Goal: Transaction & Acquisition: Purchase product/service

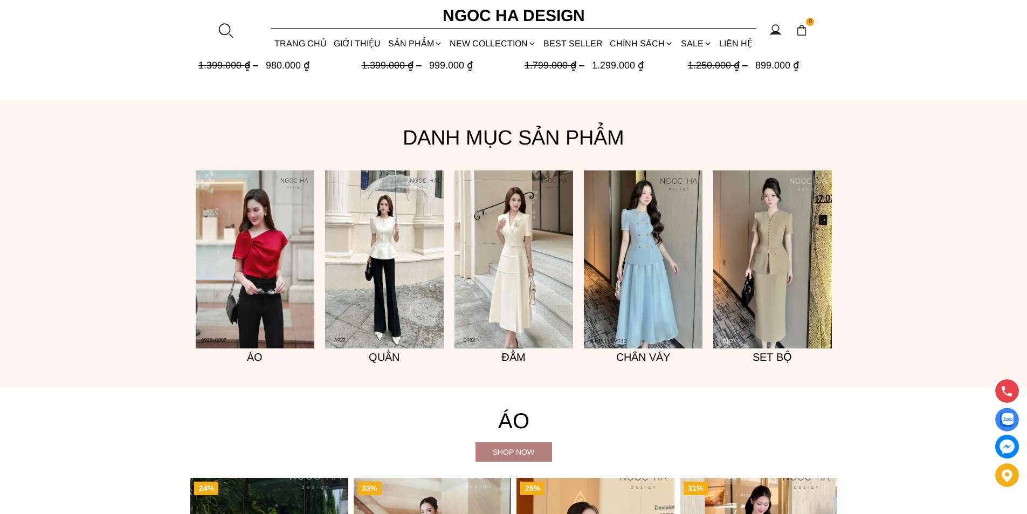
scroll to position [862, 0]
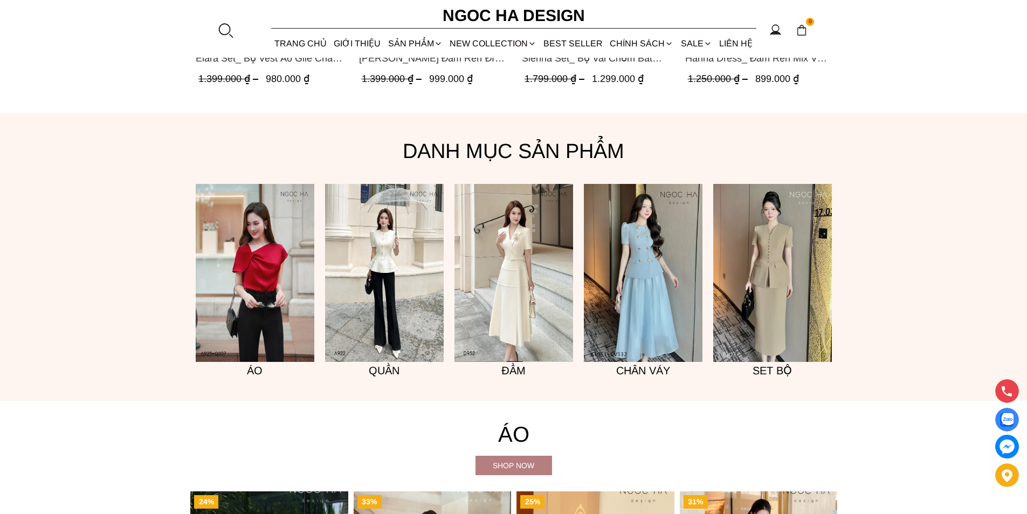
click at [281, 297] on img at bounding box center [255, 273] width 119 height 178
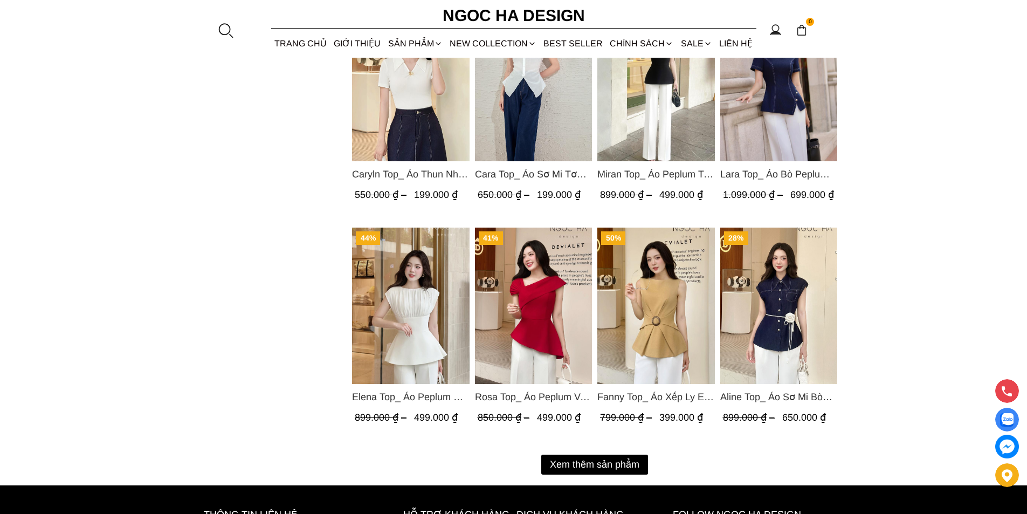
scroll to position [1240, 0]
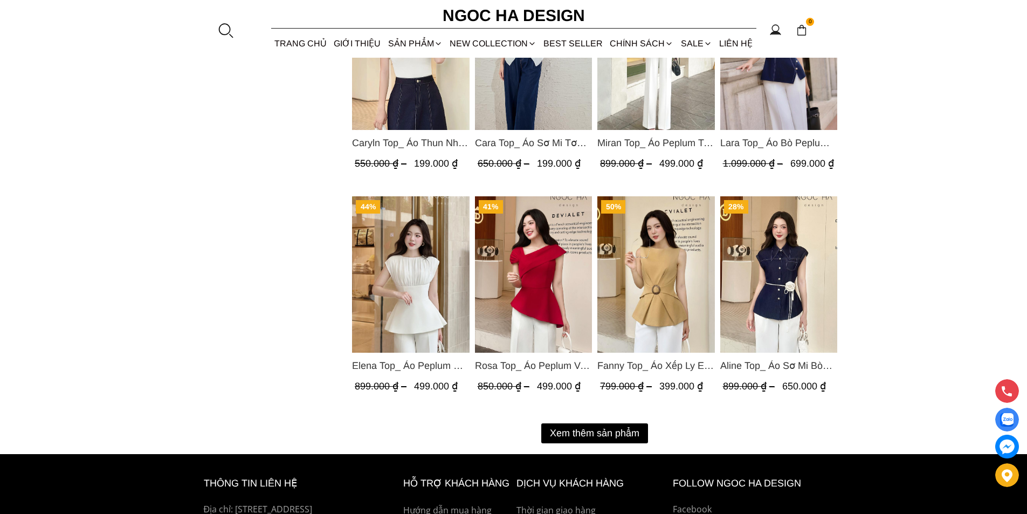
click at [570, 430] on button "Xem thêm sản phẩm" at bounding box center [594, 433] width 107 height 20
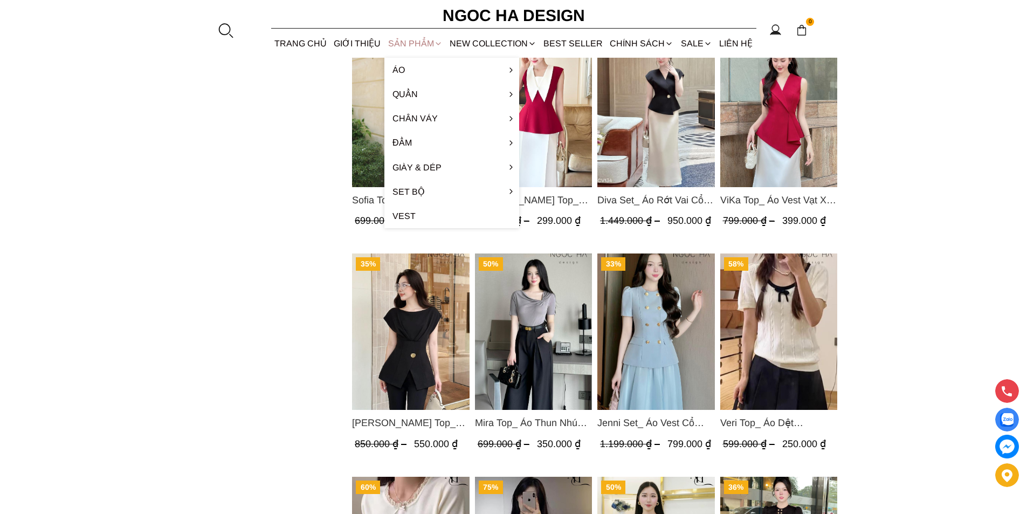
scroll to position [1617, 0]
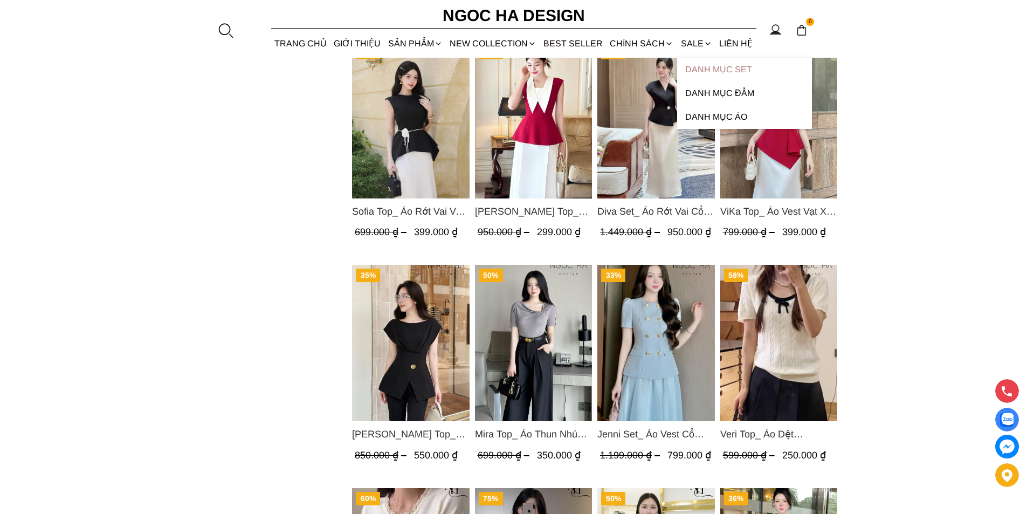
click at [731, 69] on link "Danh Mục Set" at bounding box center [744, 70] width 135 height 24
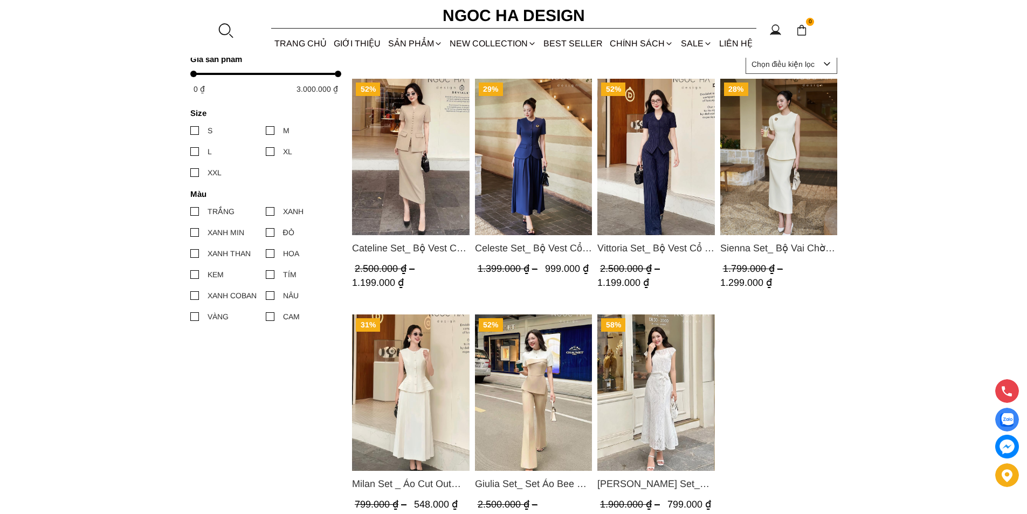
scroll to position [431, 0]
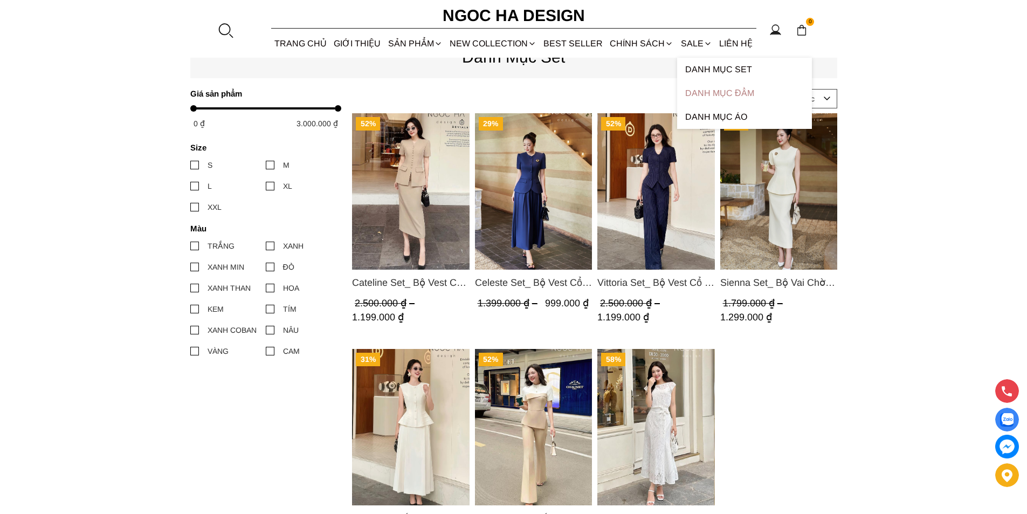
click at [713, 93] on link "Danh Mục Đầm" at bounding box center [744, 93] width 135 height 24
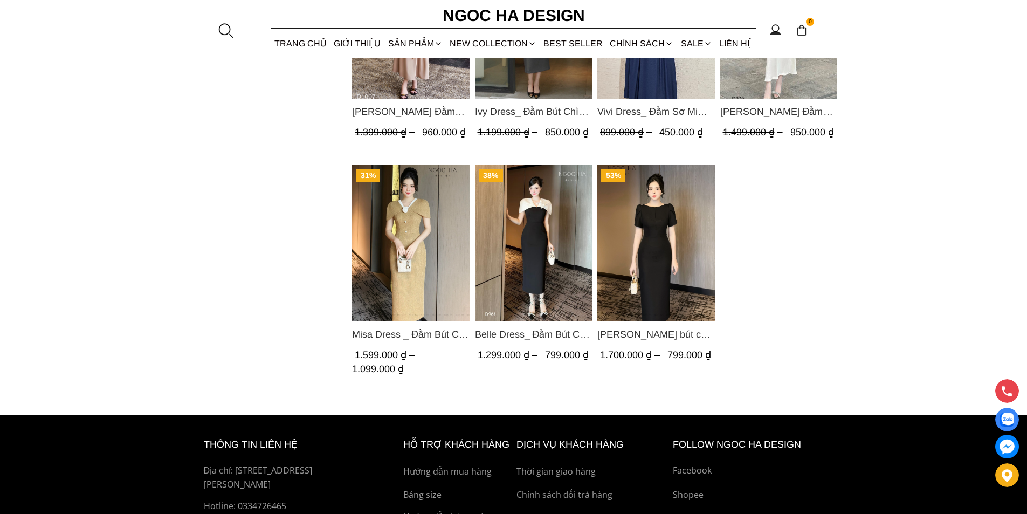
scroll to position [1078, 0]
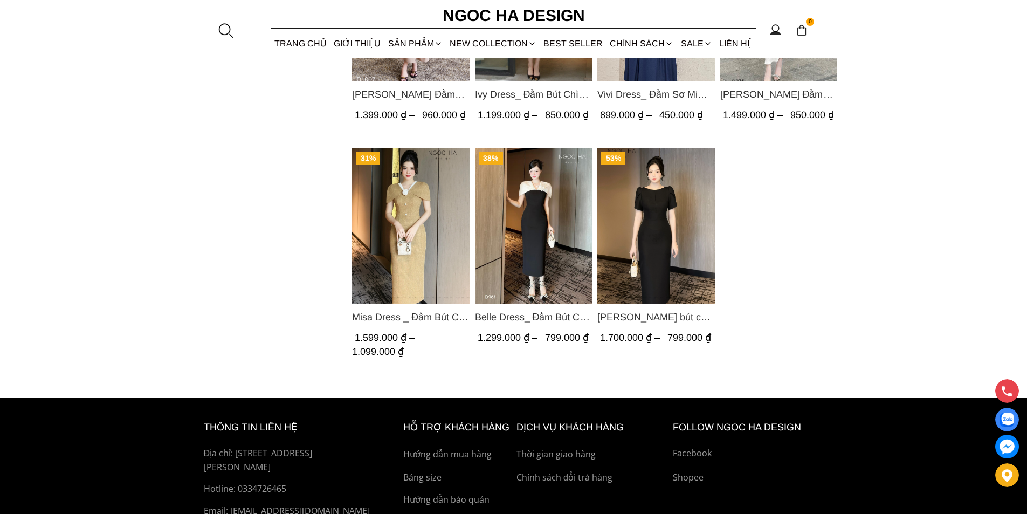
click at [443, 315] on span "Misa Dress _ Đầm Bút Chì Vai Chờm Màu Be Đậm Phối Cổ Trắng Đính Hoa D725" at bounding box center [411, 316] width 118 height 15
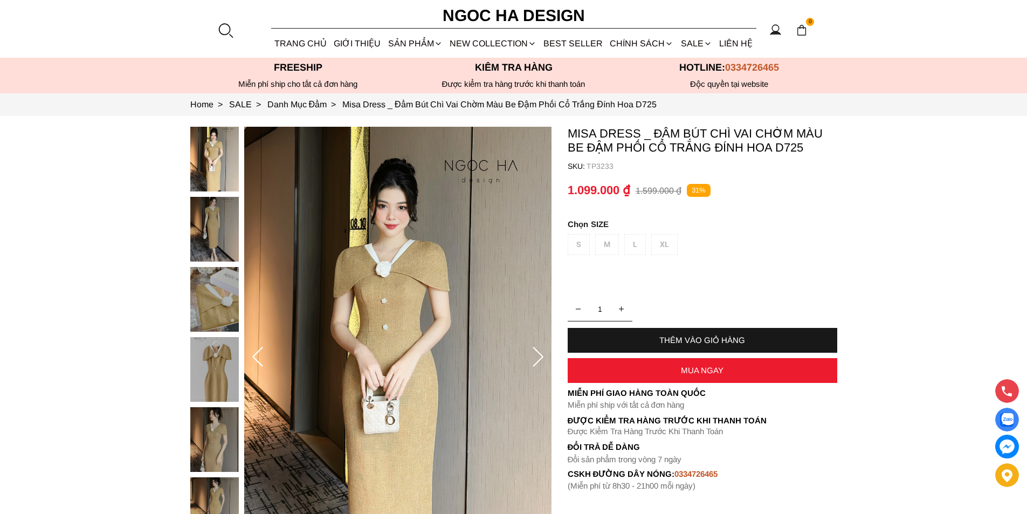
click at [607, 243] on div "S M L XL" at bounding box center [703, 247] width 270 height 26
click at [626, 244] on div "S M L XL" at bounding box center [703, 247] width 270 height 26
click at [666, 247] on div "S M L XL" at bounding box center [703, 247] width 270 height 26
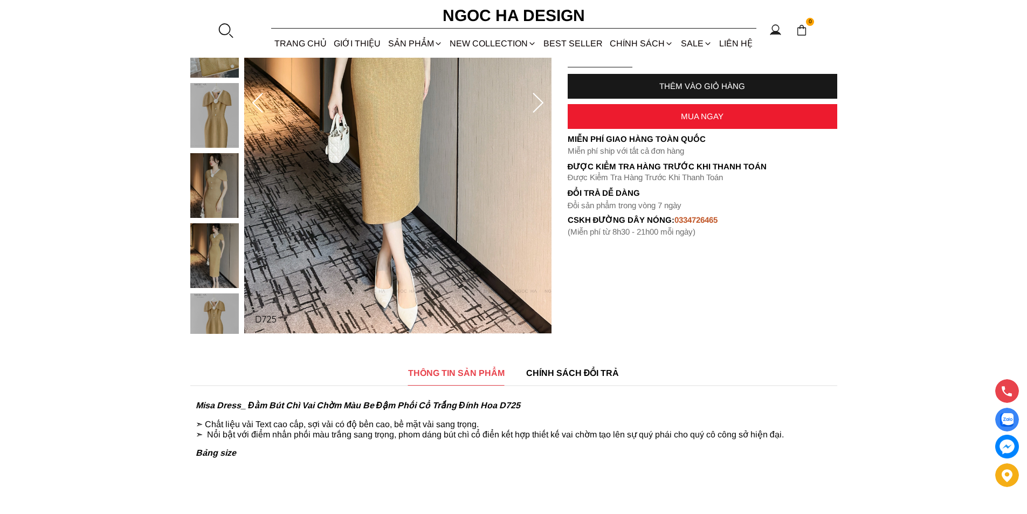
scroll to position [377, 0]
